Goal: Information Seeking & Learning: Learn about a topic

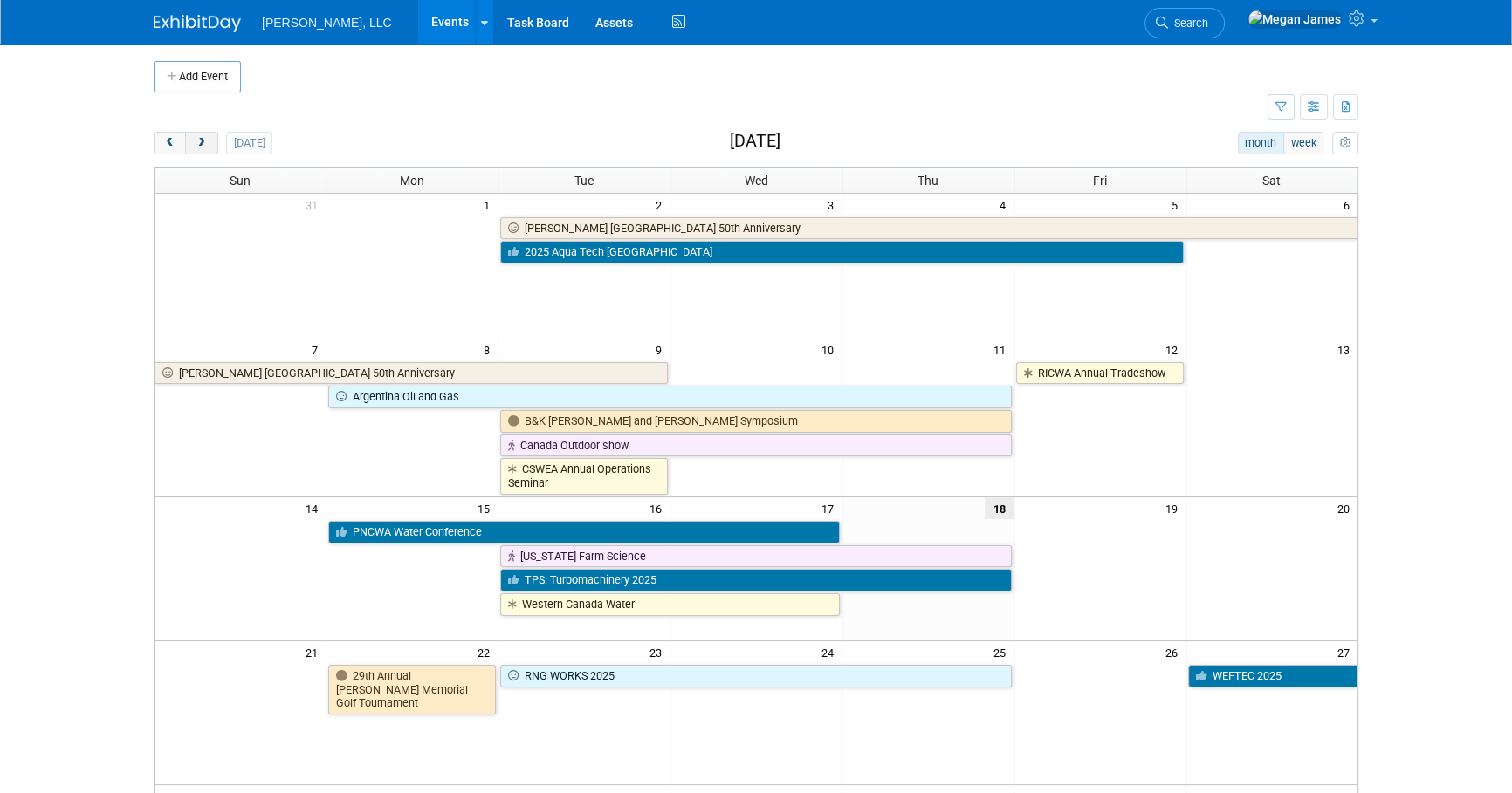
click at [207, 145] on span "next" at bounding box center [200, 144] width 13 height 12
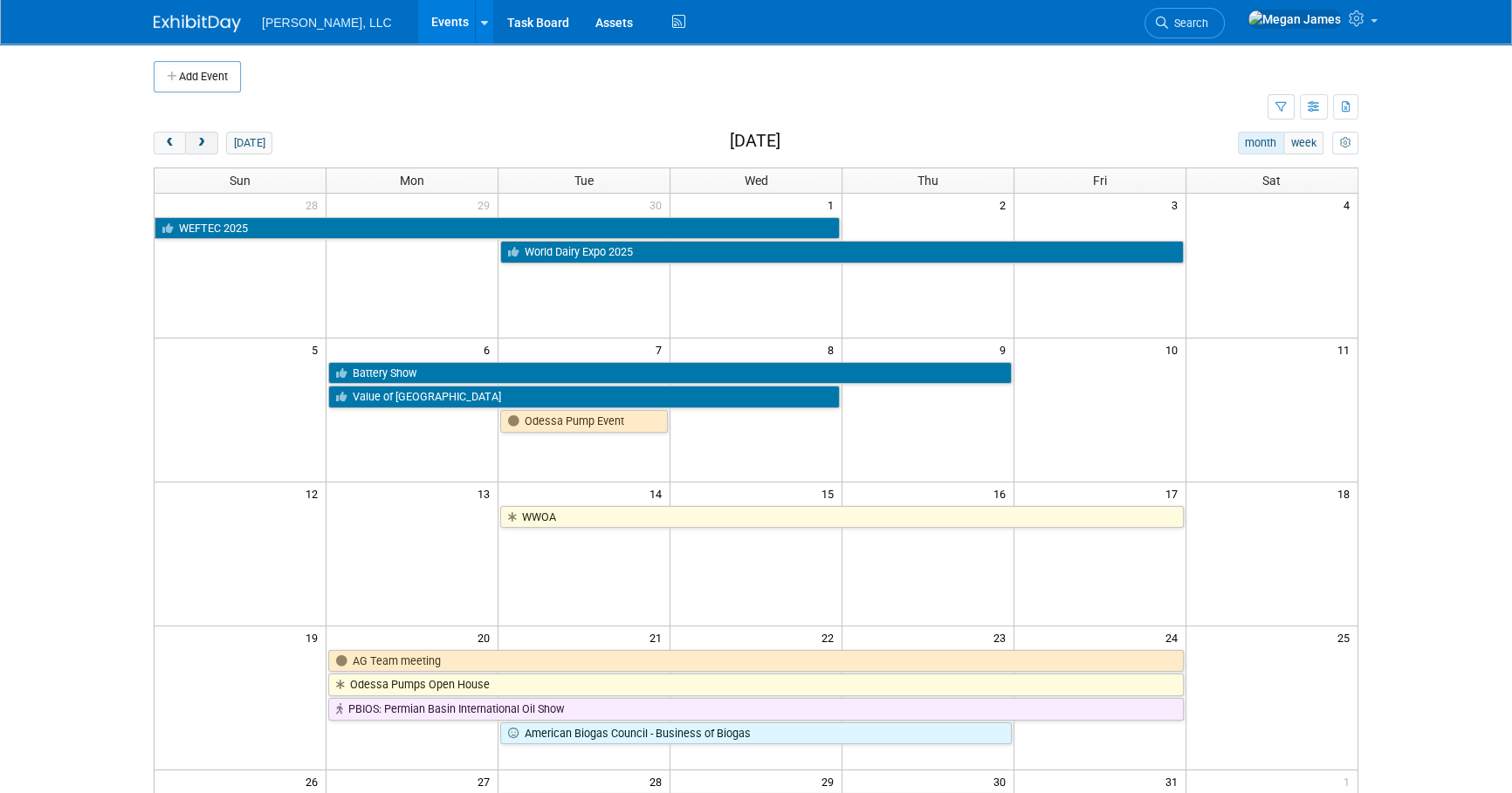
click at [207, 145] on span "next" at bounding box center [200, 144] width 13 height 12
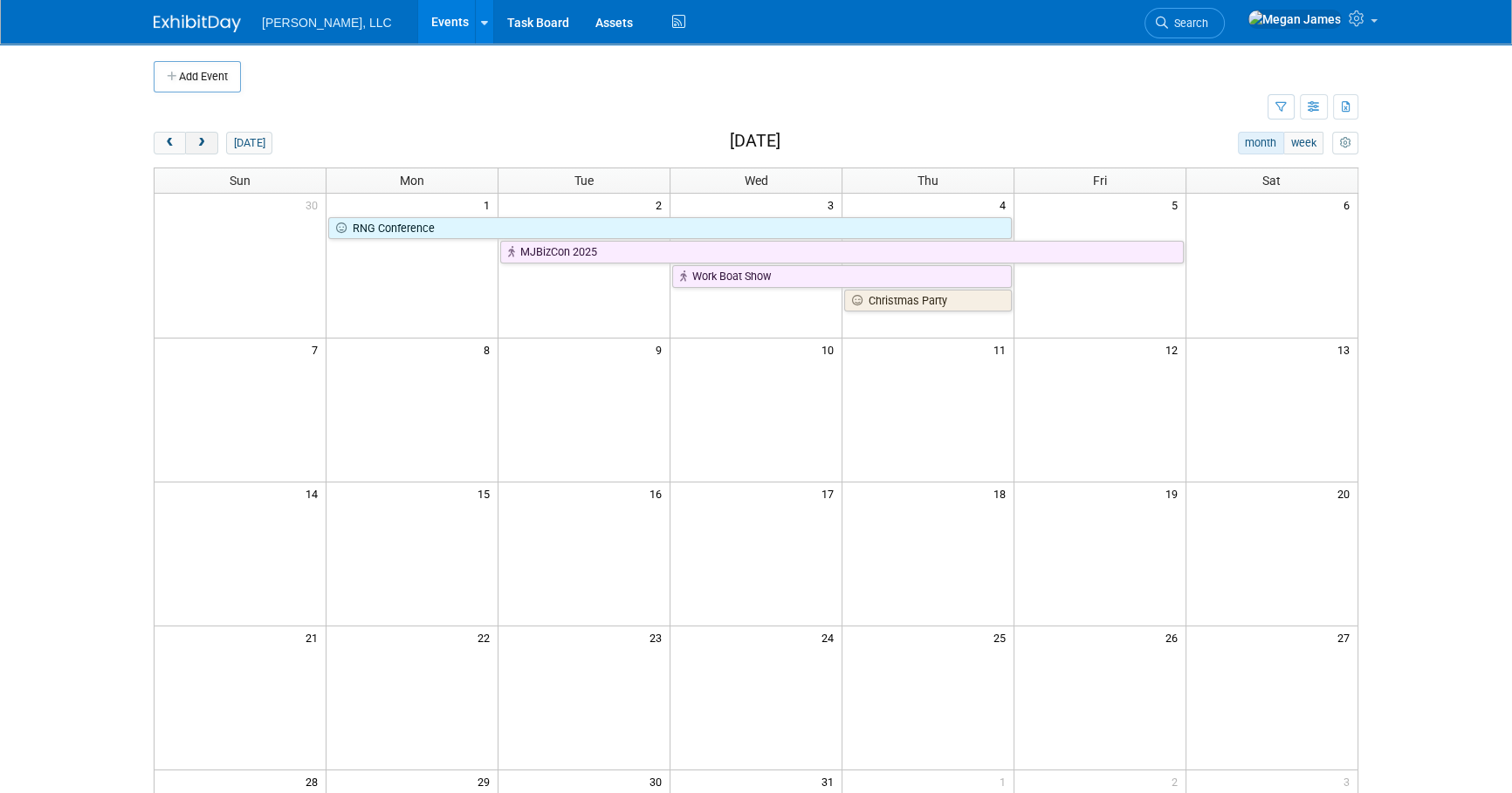
click at [207, 145] on span "next" at bounding box center [200, 144] width 13 height 12
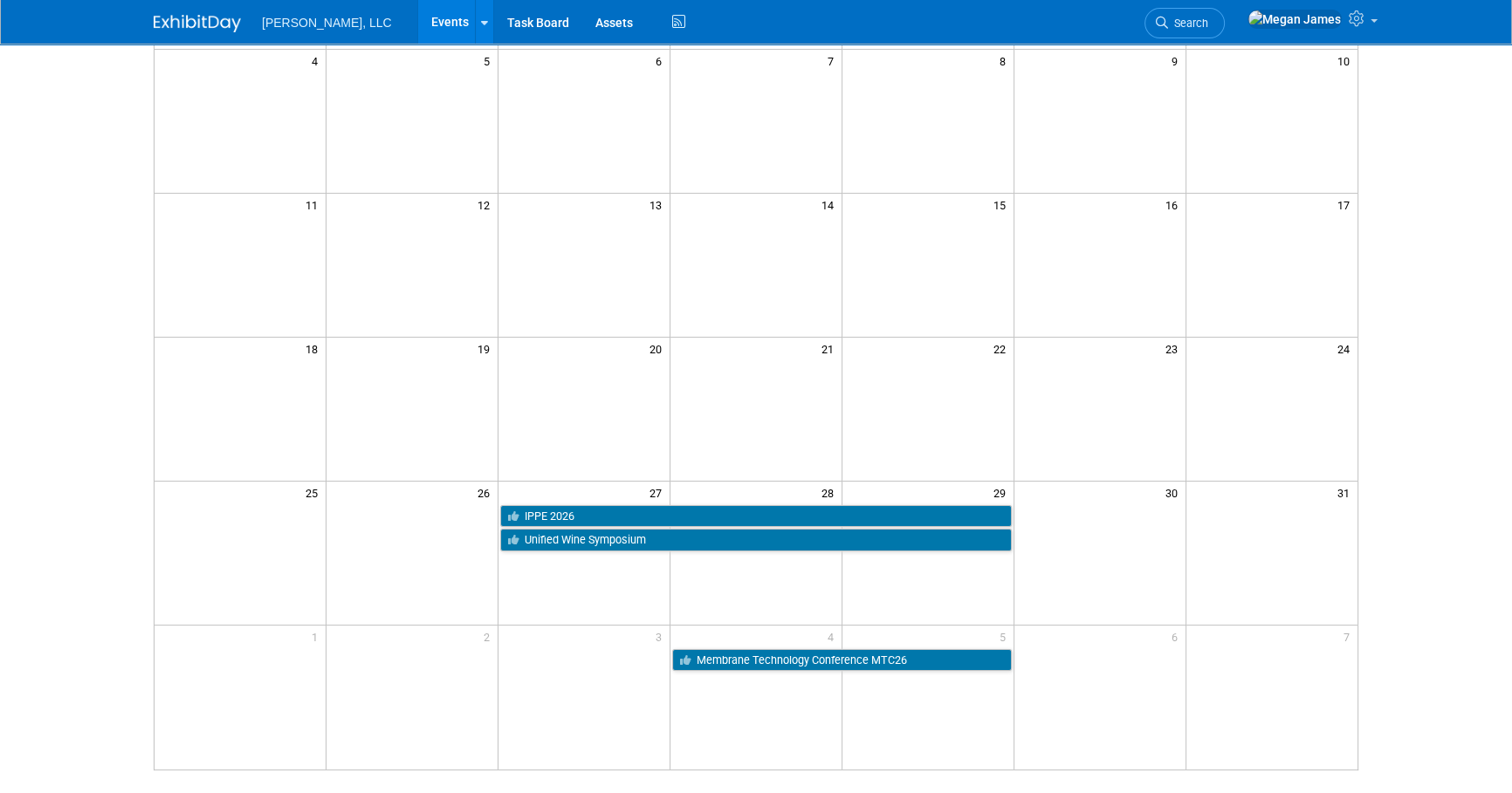
scroll to position [396, 0]
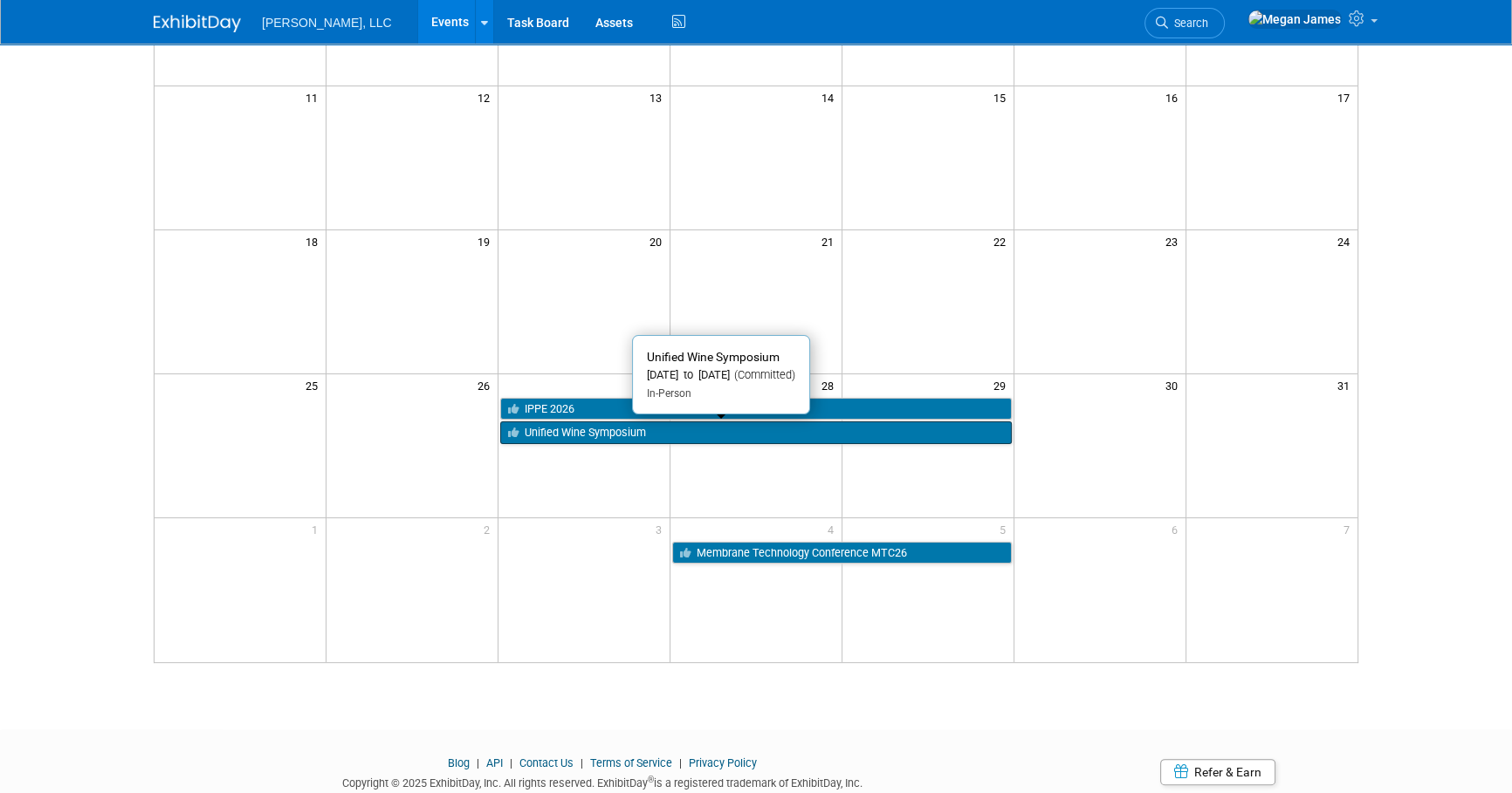
click at [554, 432] on link "Unified Wine Symposium" at bounding box center [755, 432] width 511 height 22
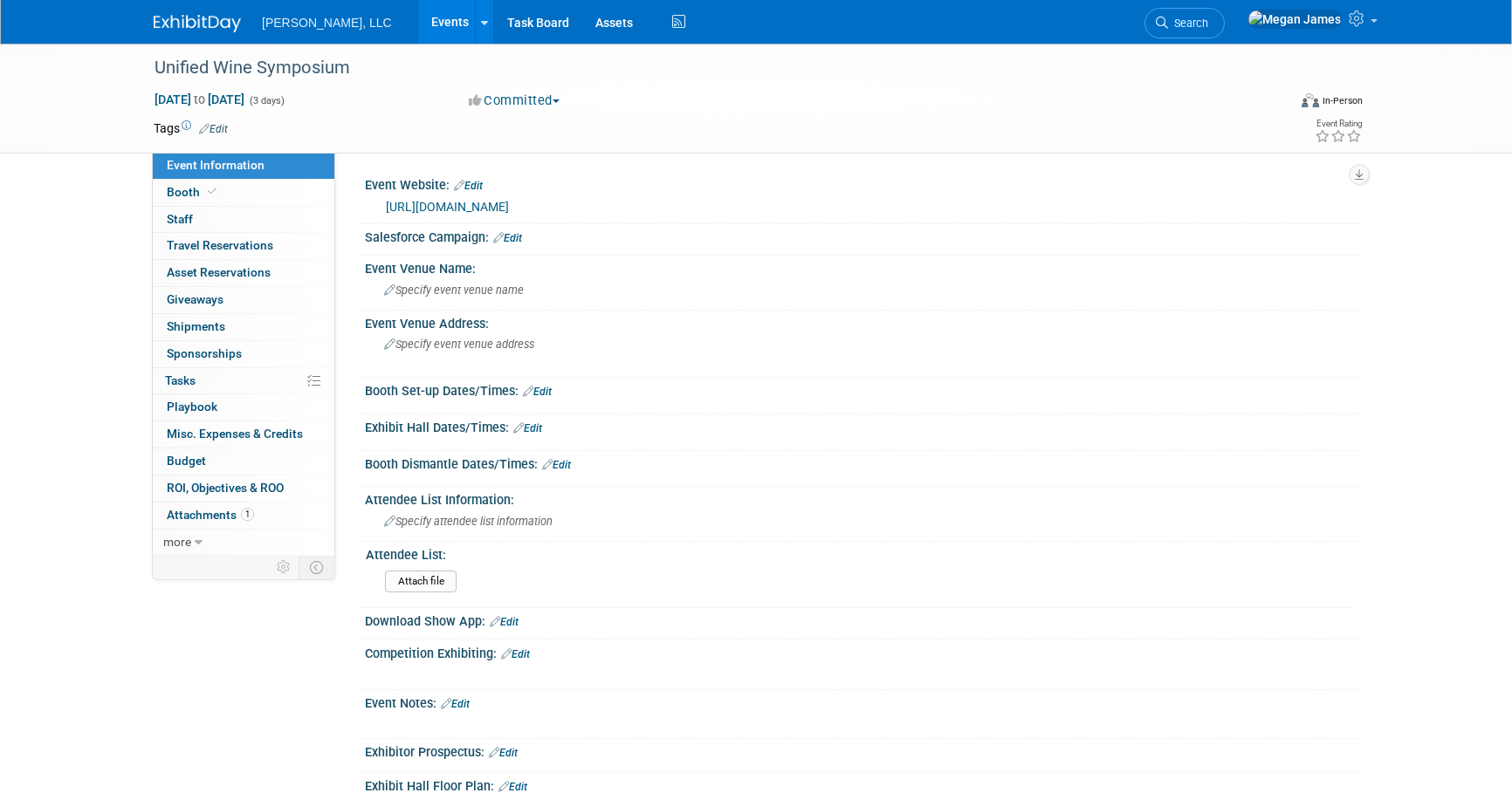
select select "Industrial"
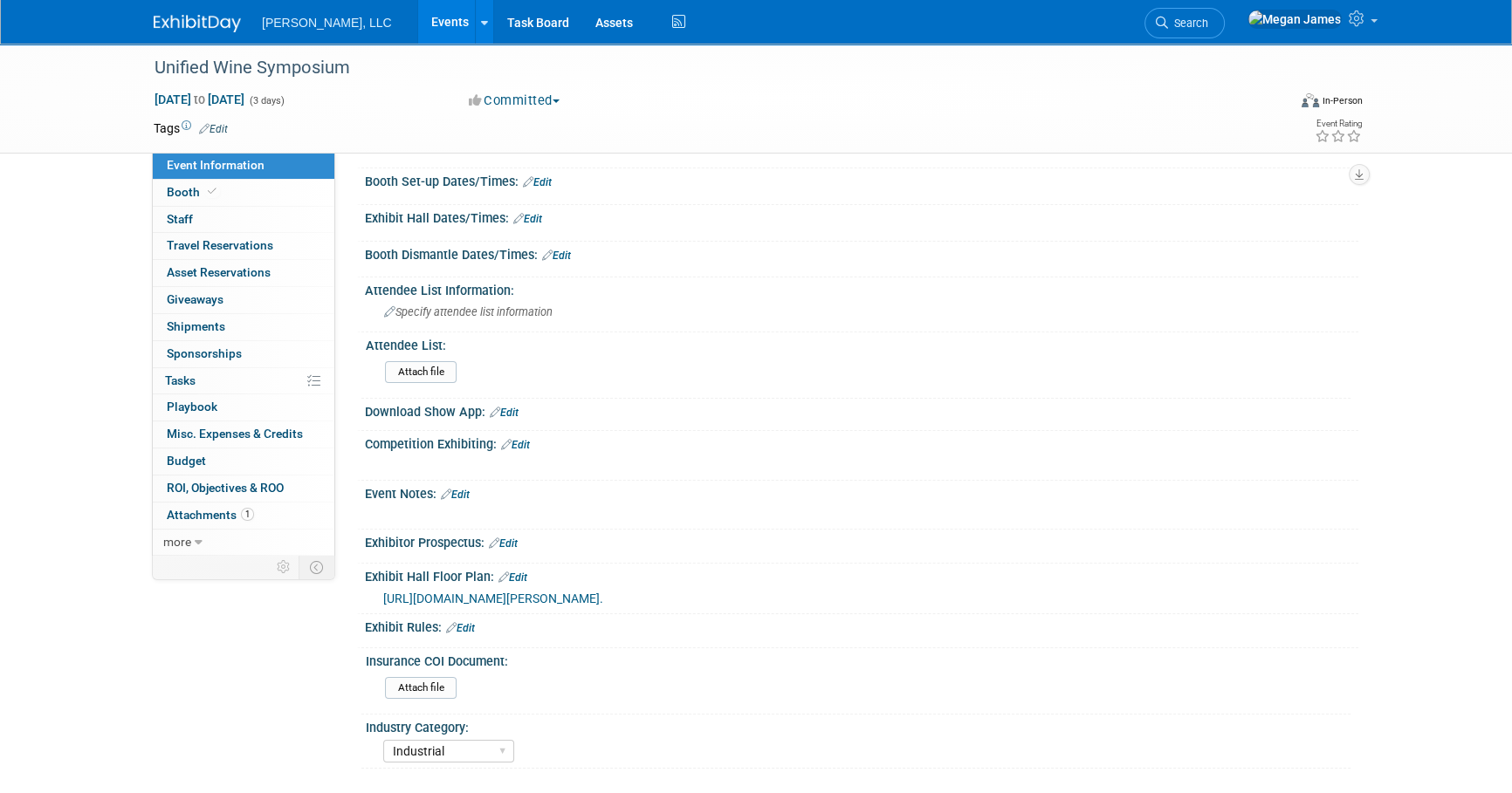
scroll to position [386, 0]
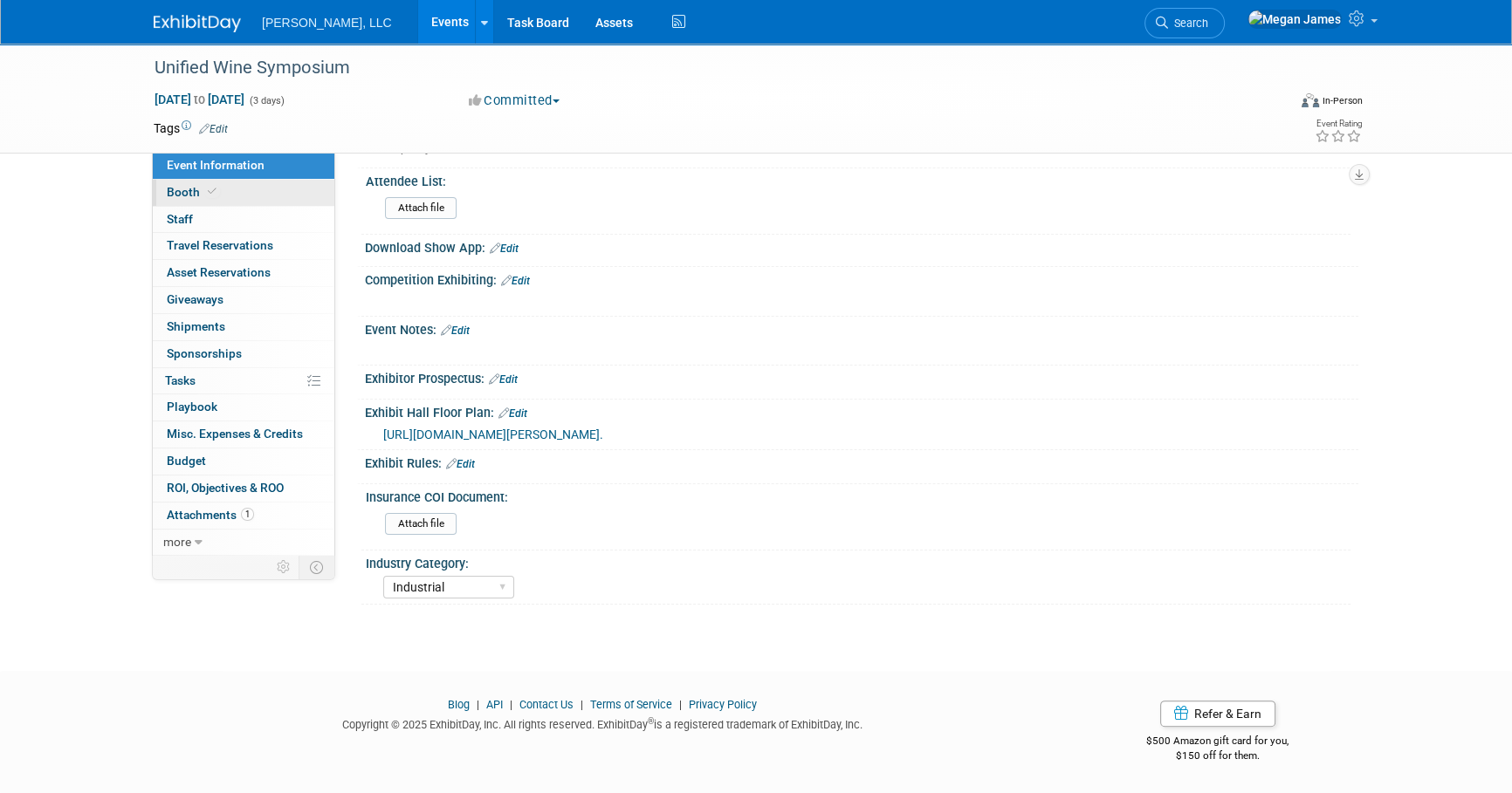
click at [306, 194] on link "Booth" at bounding box center [244, 193] width 182 height 26
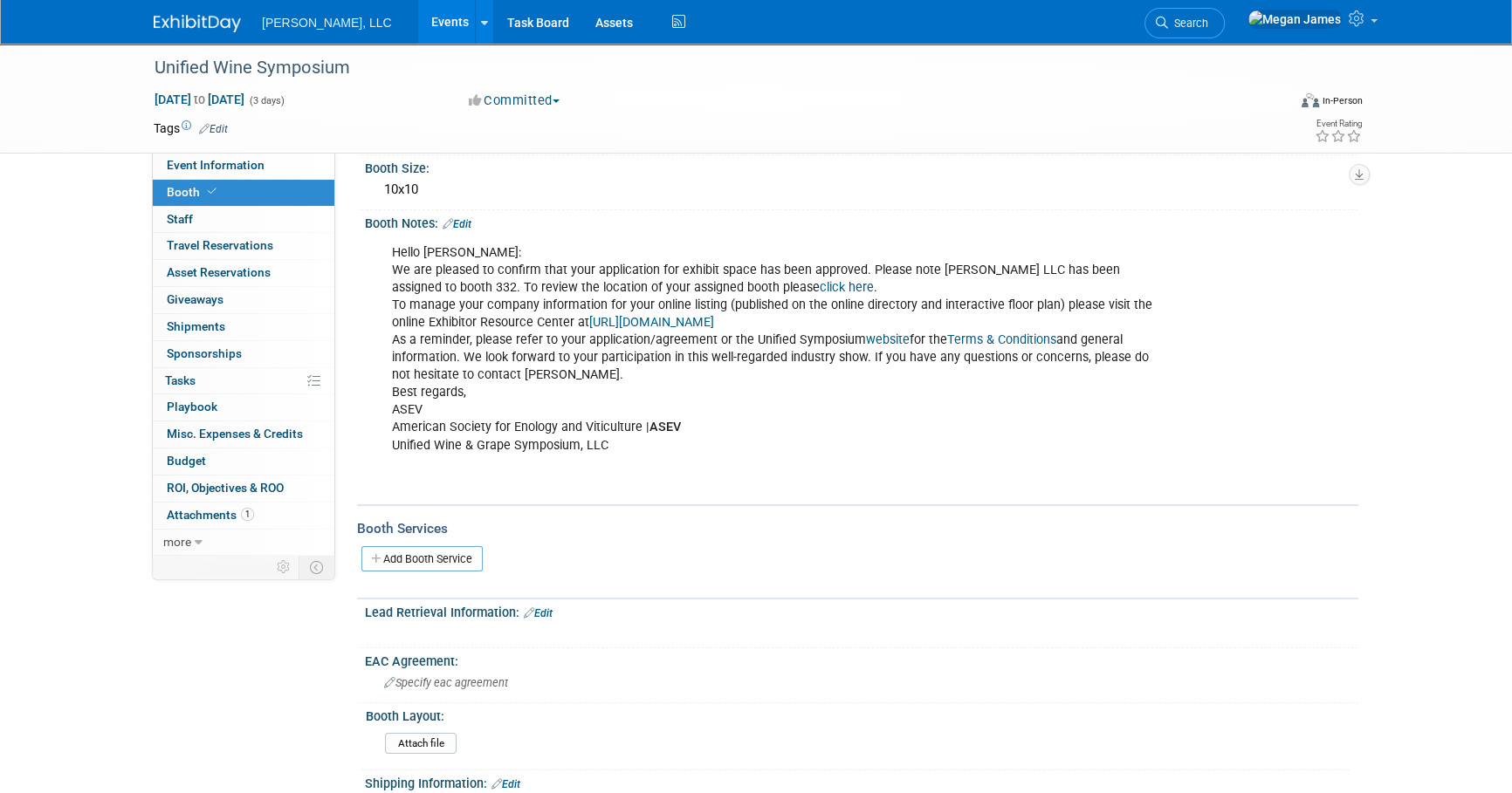
scroll to position [0, 0]
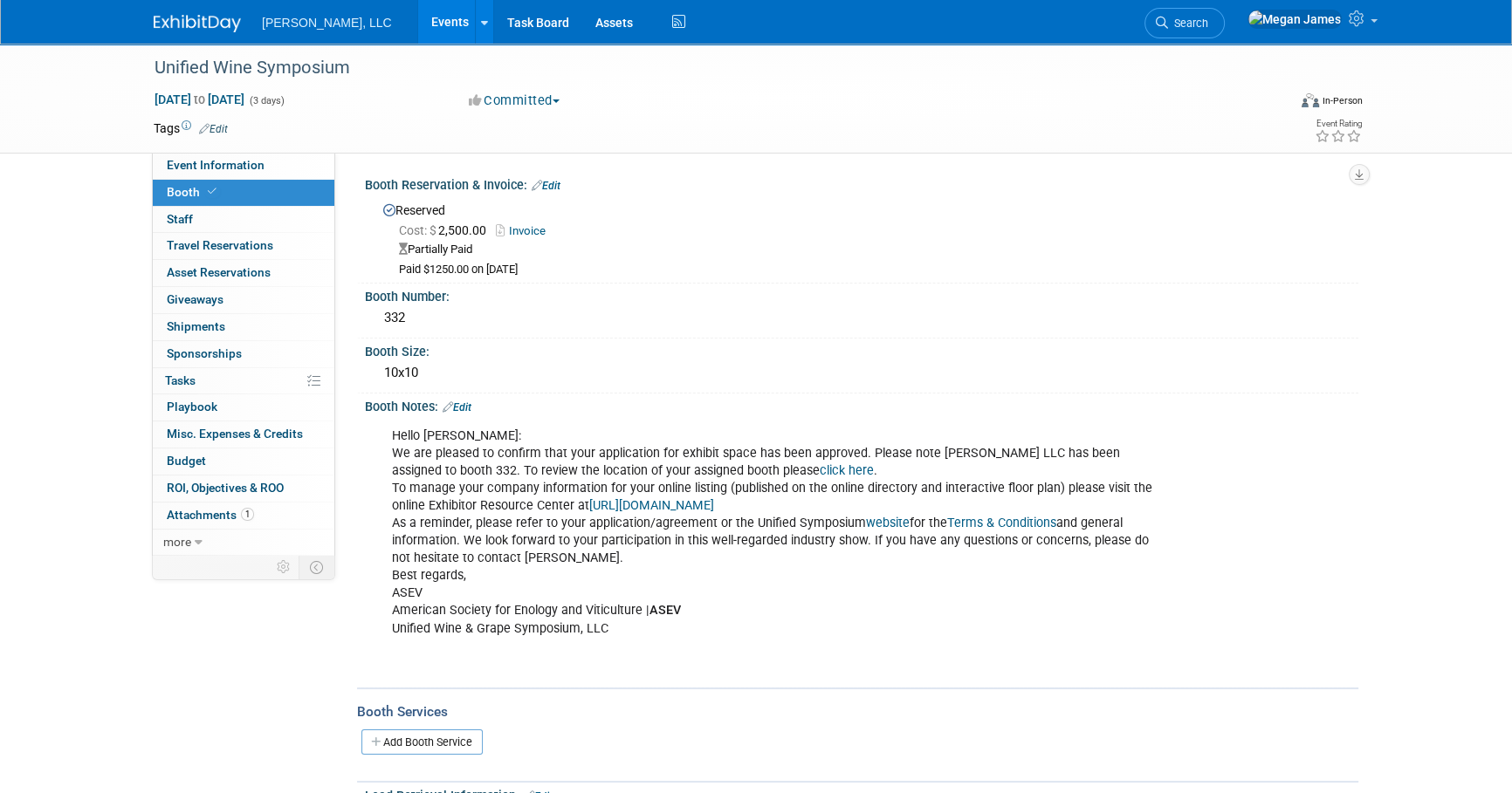
click at [116, 291] on div "Unified Wine Symposium Jan 27, 2026 to Jan 29, 2026 (3 days) Jan 27, 2026 to Ja…" at bounding box center [756, 675] width 1512 height 1261
click at [305, 169] on link "Event Information" at bounding box center [244, 165] width 182 height 26
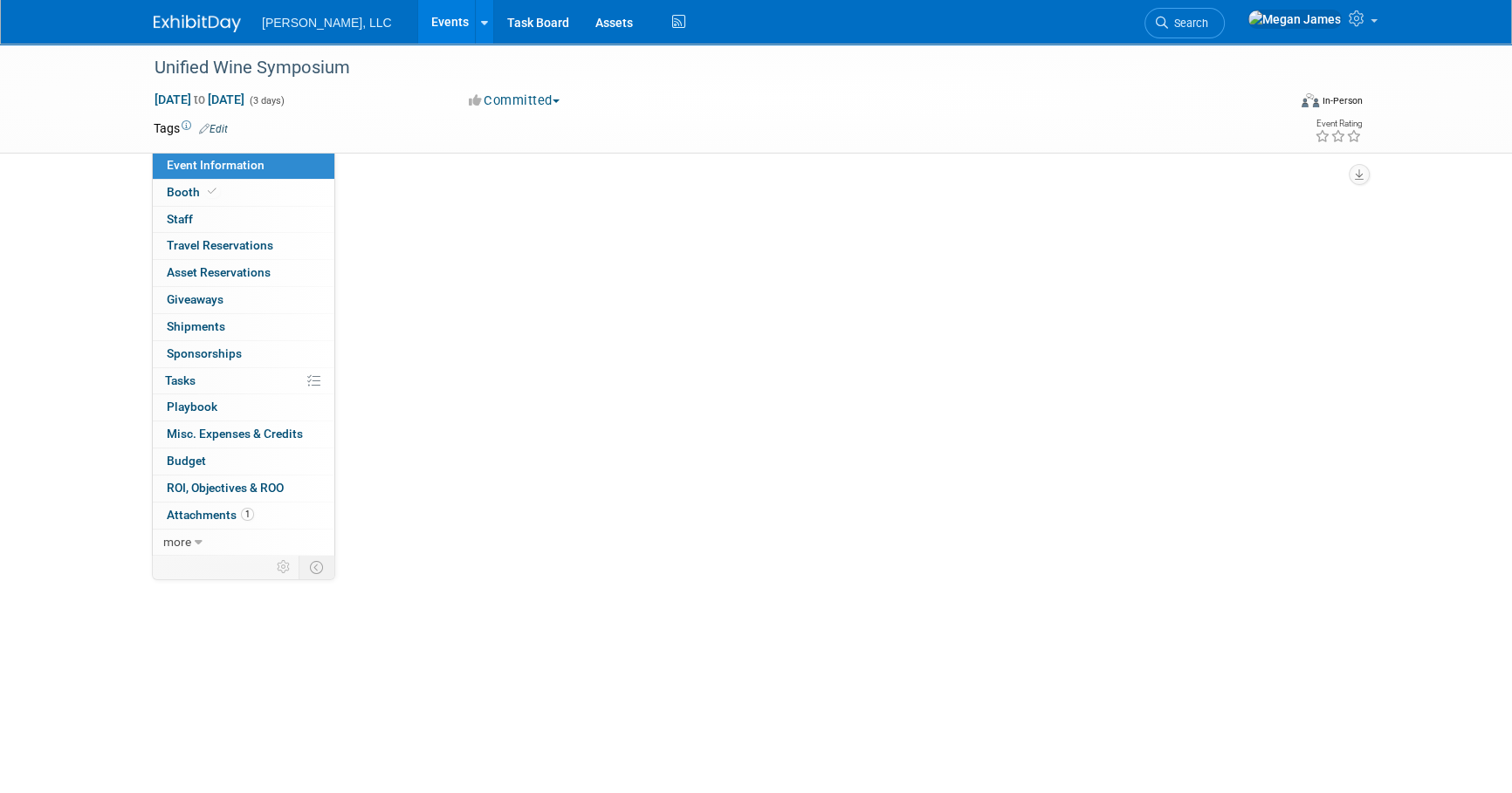
select select "Industrial"
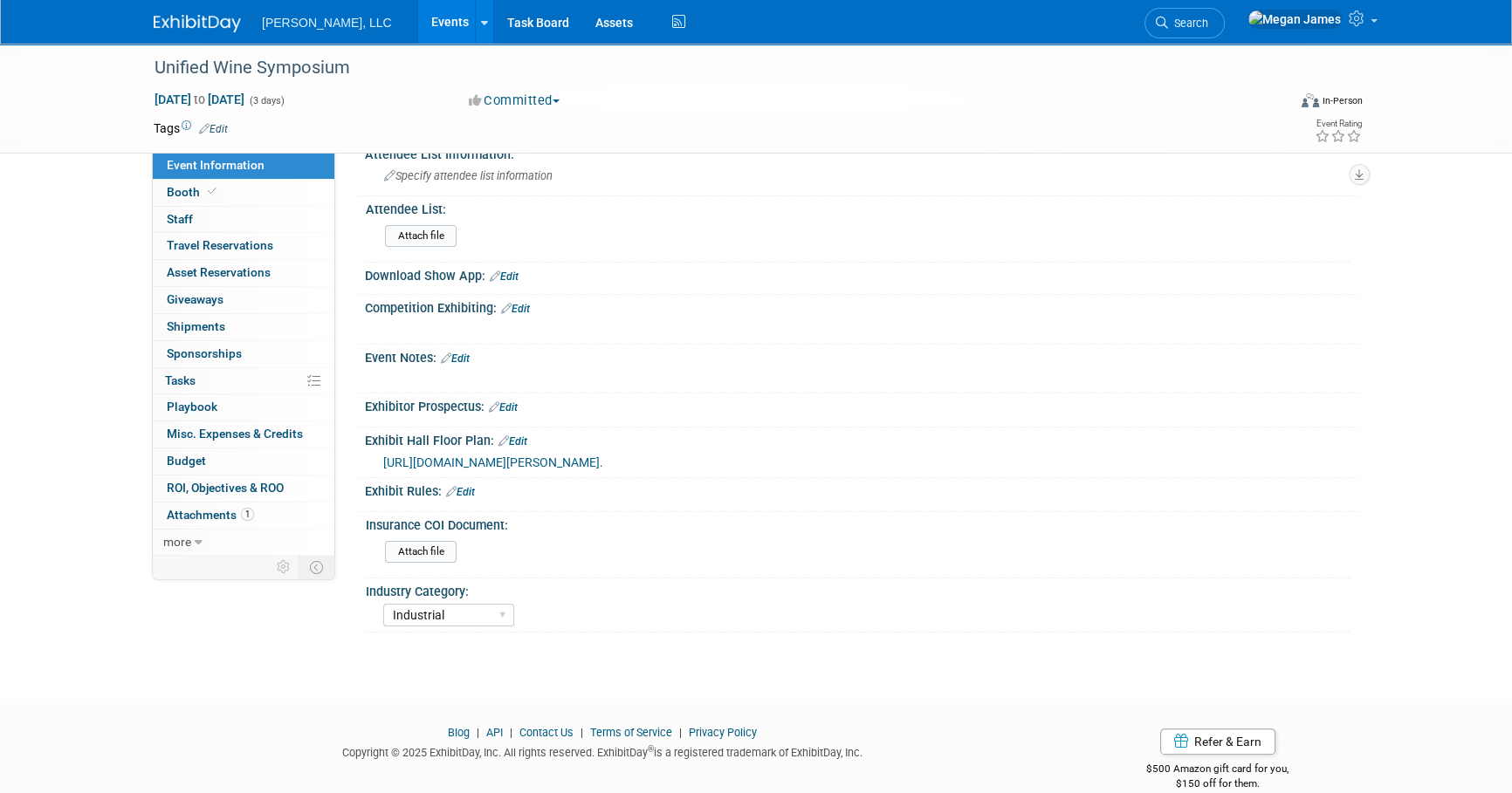
scroll to position [307, 0]
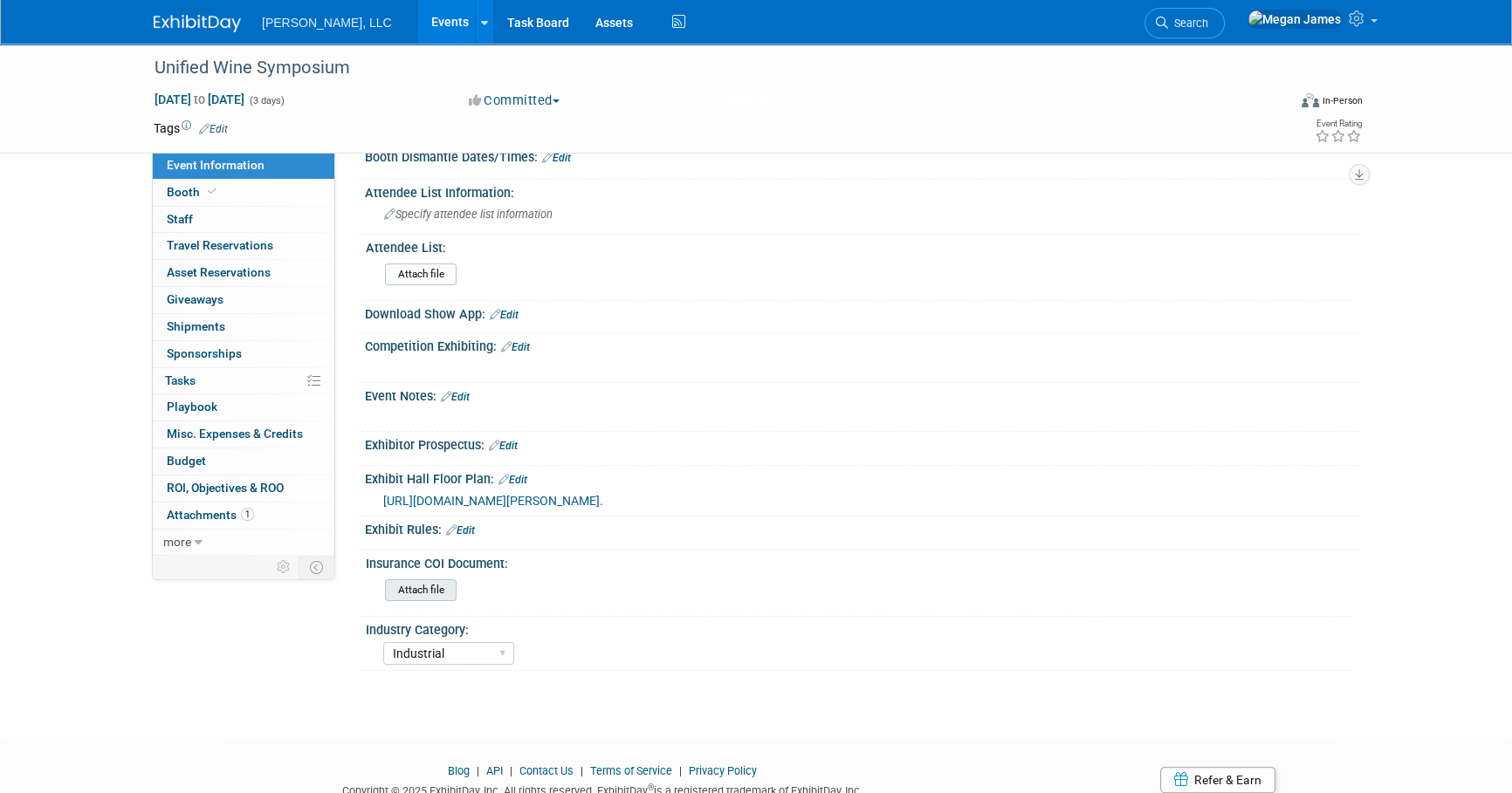
click at [454, 600] on input "file" at bounding box center [336, 591] width 238 height 21
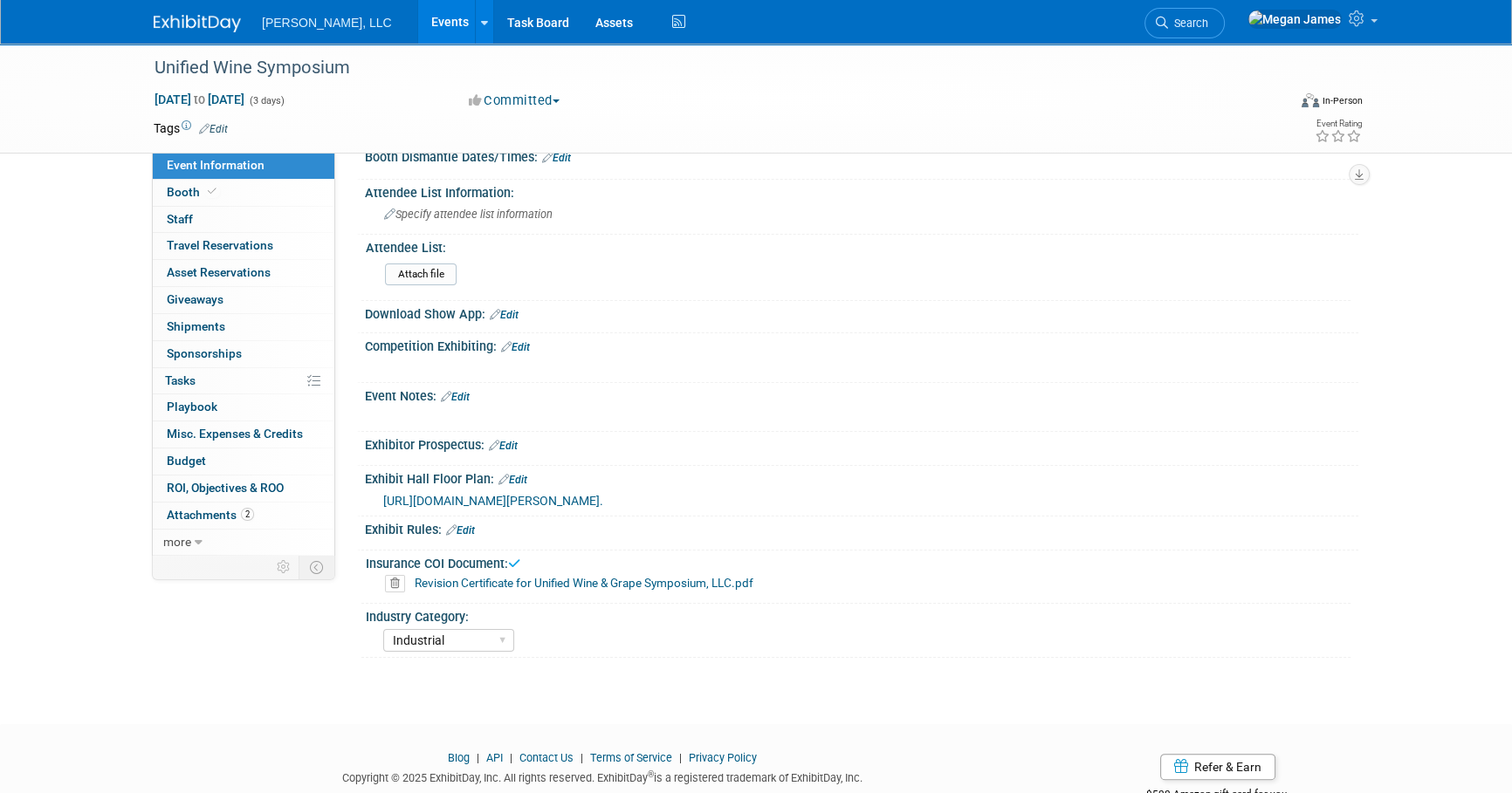
drag, startPoint x: 390, startPoint y: 25, endPoint x: 359, endPoint y: 44, distance: 36.4
click at [419, 25] on link "Events" at bounding box center [450, 22] width 64 height 44
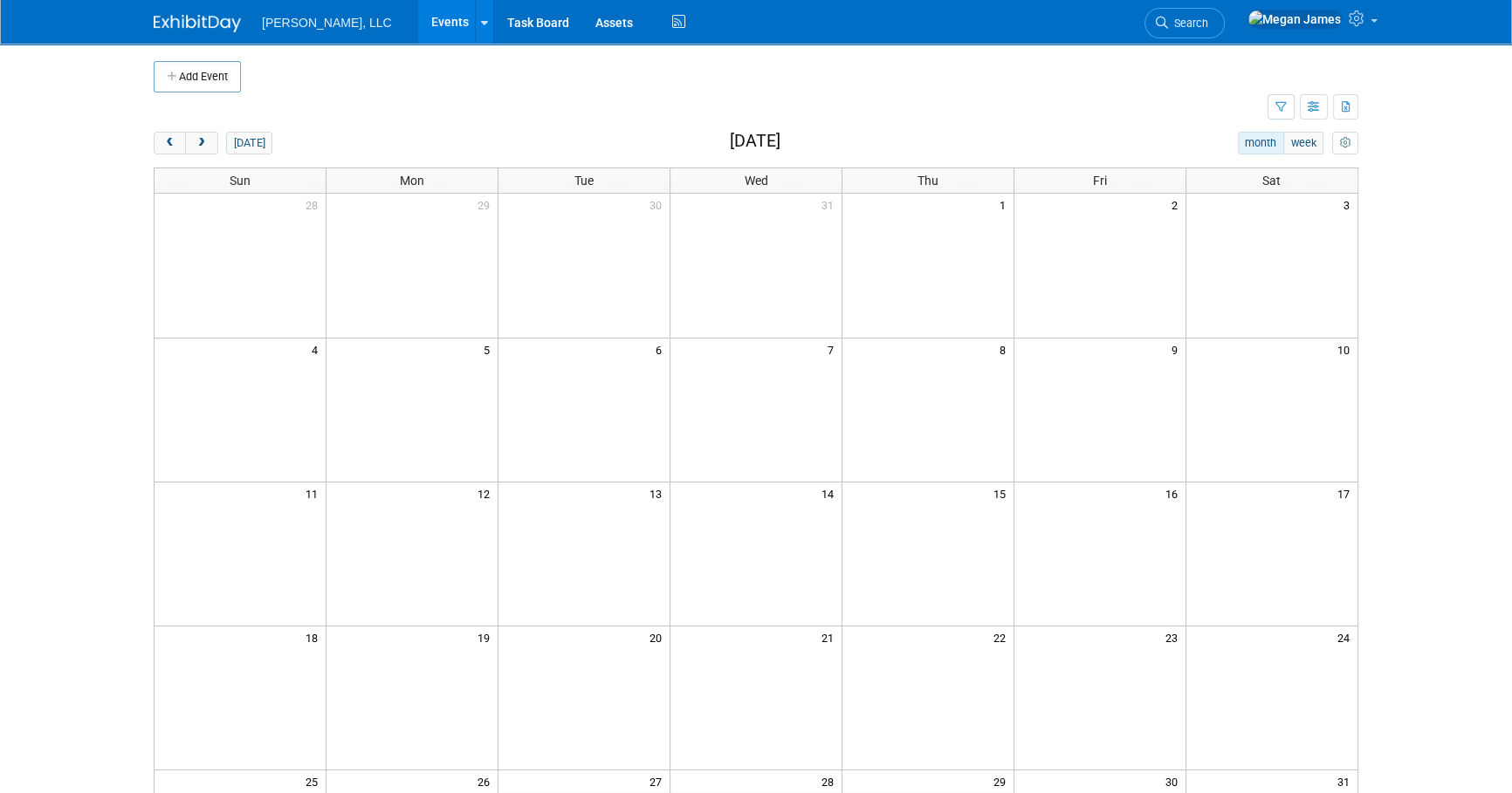
scroll to position [396, 0]
